Goal: Task Accomplishment & Management: Manage account settings

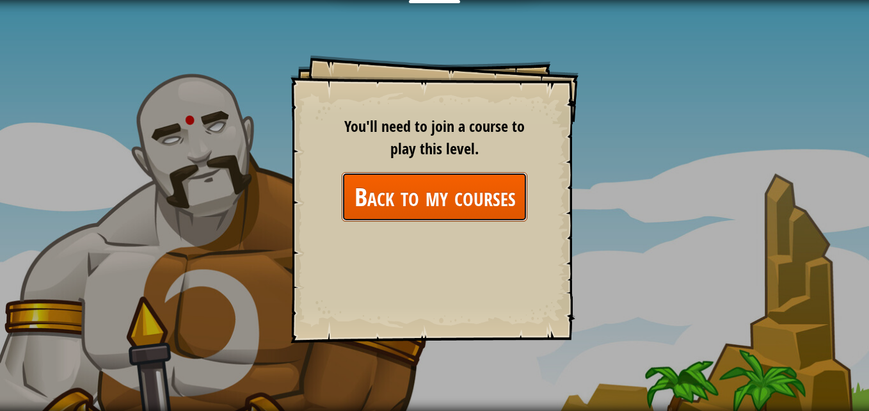
click at [411, 197] on link "Back to my courses" at bounding box center [435, 196] width 186 height 49
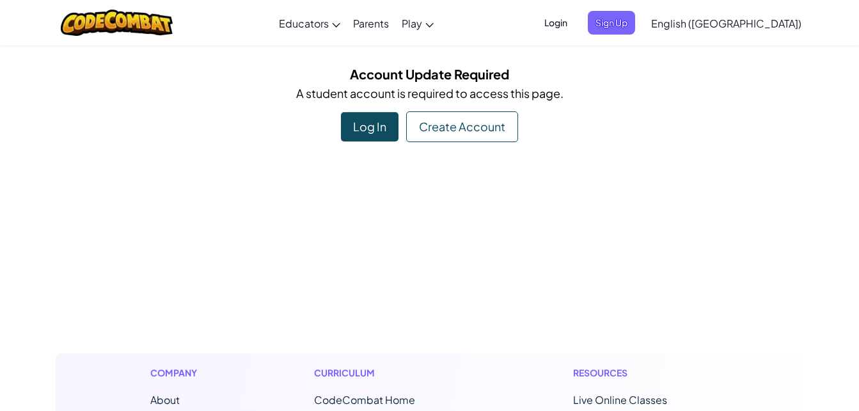
click at [603, 24] on div "Toggle navigation Educators Create Free Account School & District Solutions Tea…" at bounding box center [429, 22] width 865 height 45
click at [575, 17] on span "Login" at bounding box center [556, 23] width 38 height 24
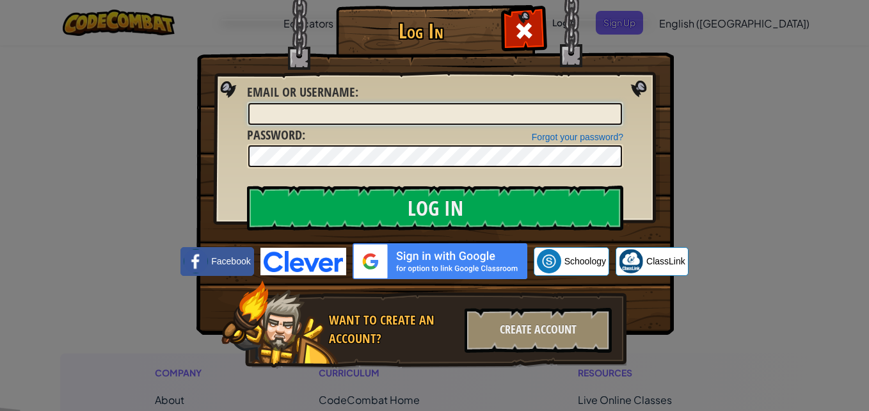
type input "Aaliyah92082"
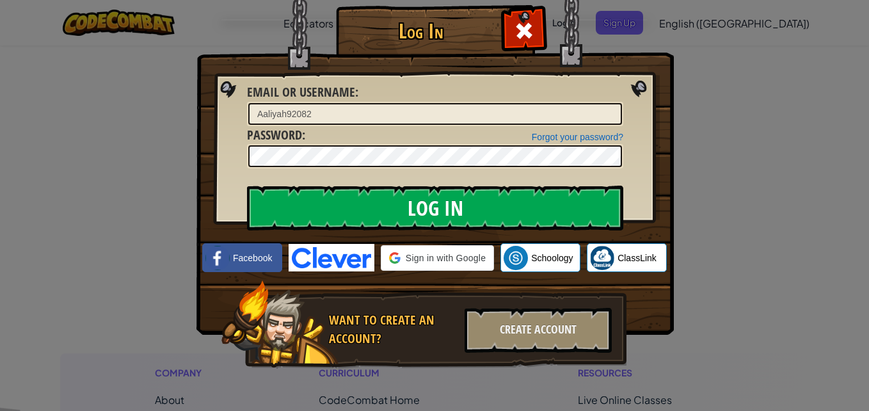
click at [469, 214] on input "Log In" at bounding box center [435, 208] width 376 height 45
